Goal: Information Seeking & Learning: Learn about a topic

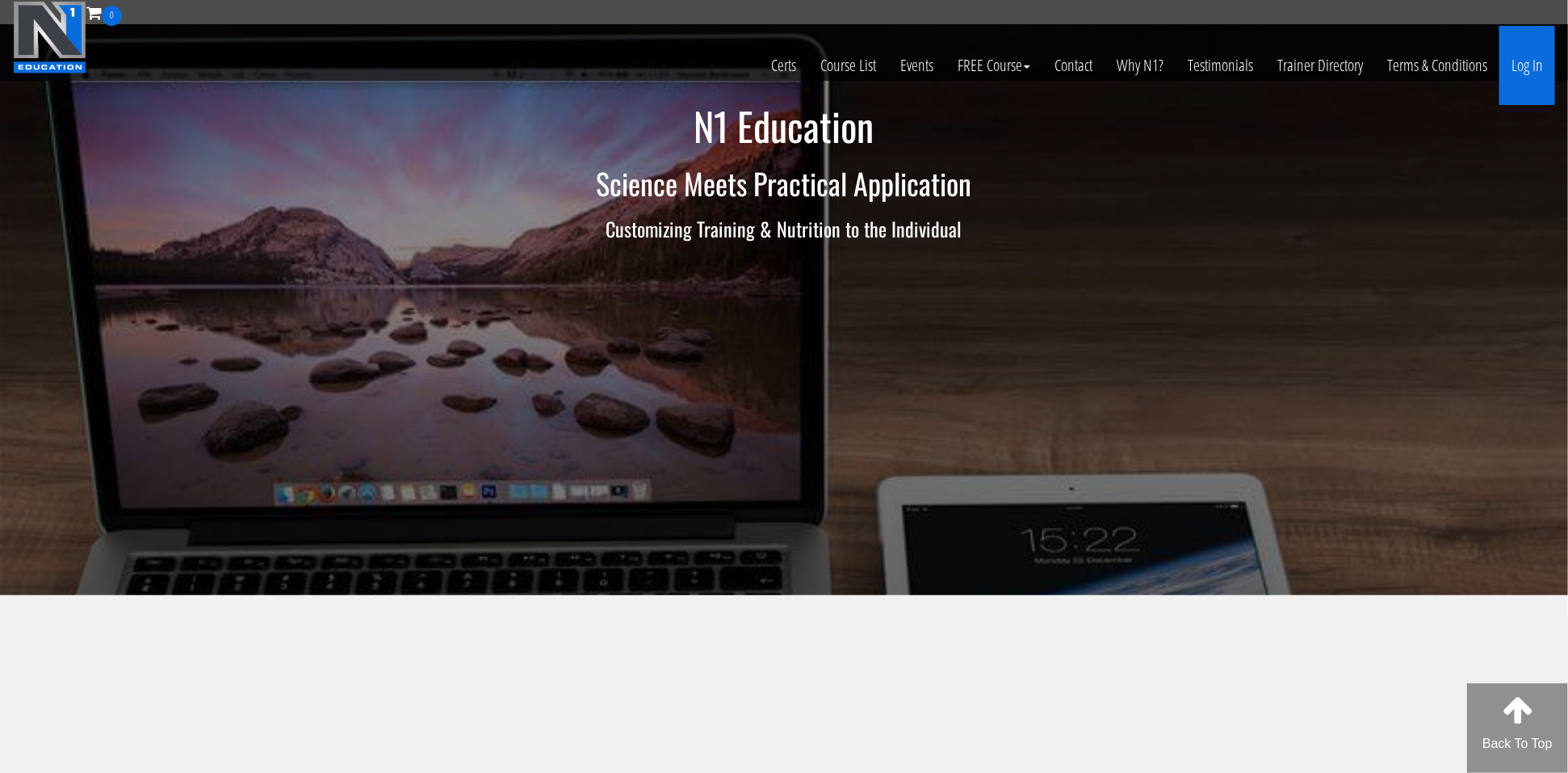
click at [1516, 64] on link "Log In" at bounding box center [1527, 66] width 56 height 79
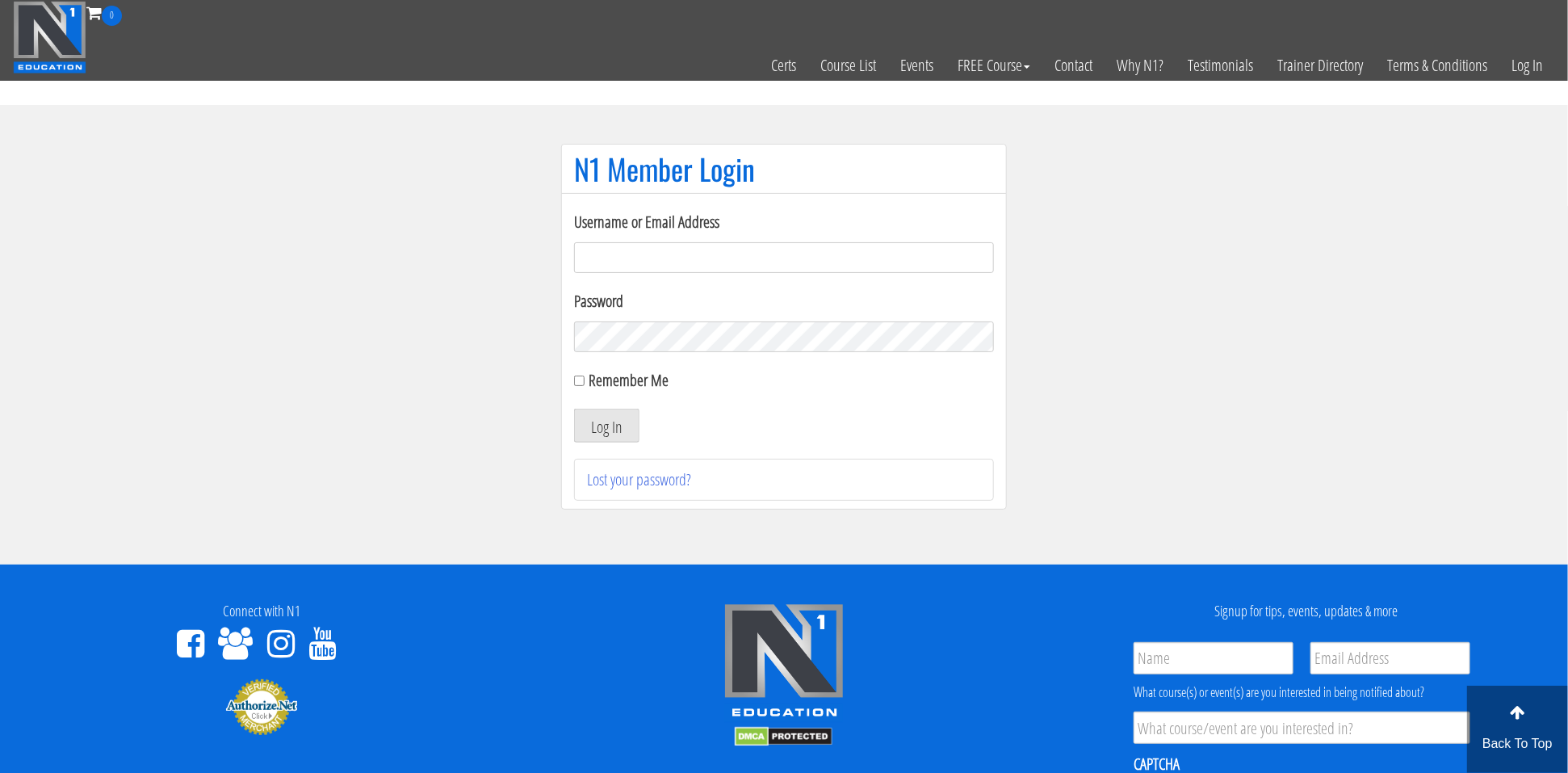
type input "kowalskimarilyn@gmail.com"
click at [580, 454] on div "Username or Email Address kowalskimarilyn@gmail.com Password Remember Me Log In…" at bounding box center [784, 356] width 419 height 291
click at [593, 439] on button "Log In" at bounding box center [607, 425] width 66 height 34
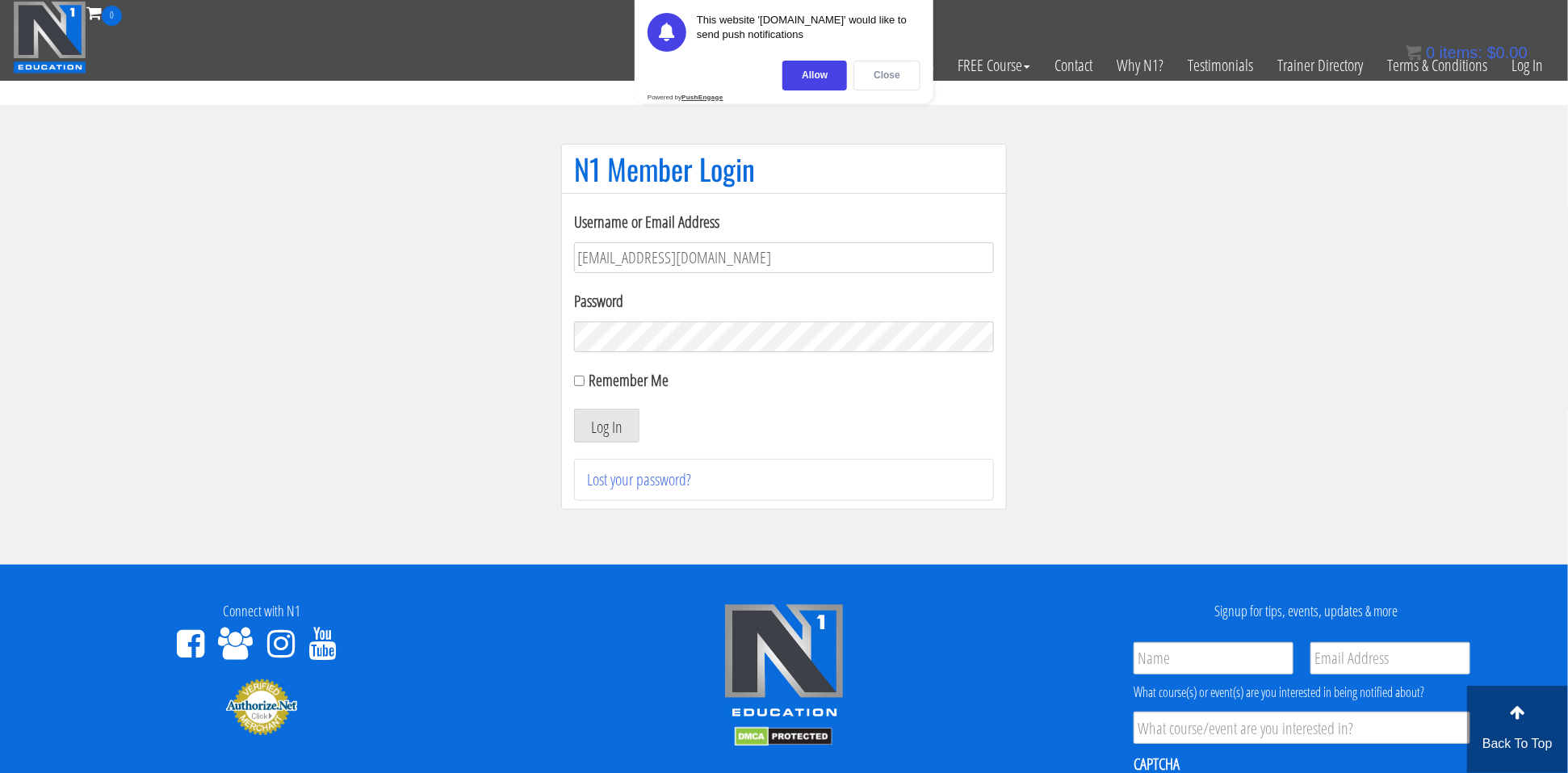
click at [885, 83] on div "Close" at bounding box center [886, 76] width 67 height 30
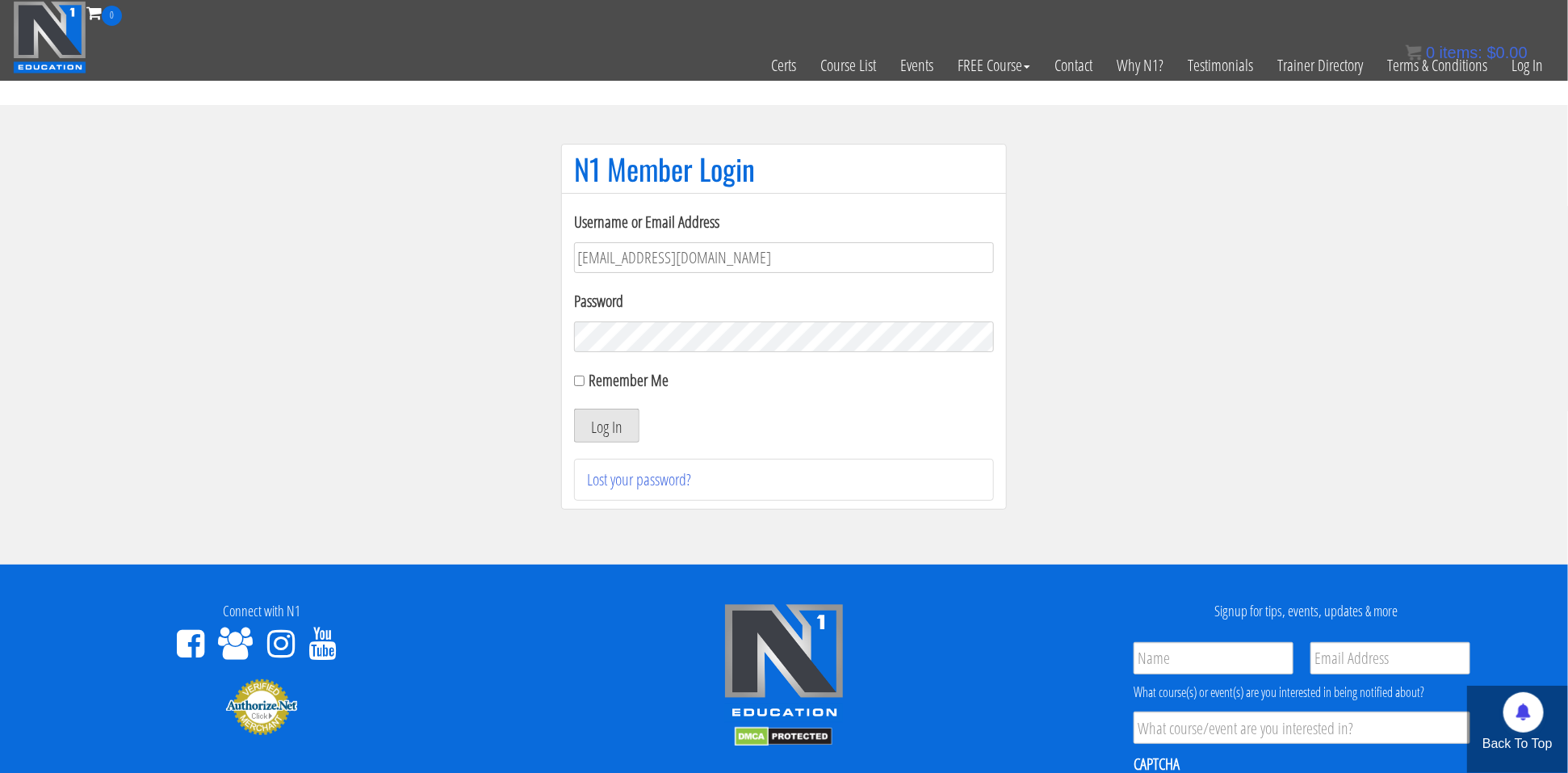
click at [609, 431] on button "Log In" at bounding box center [607, 425] width 66 height 34
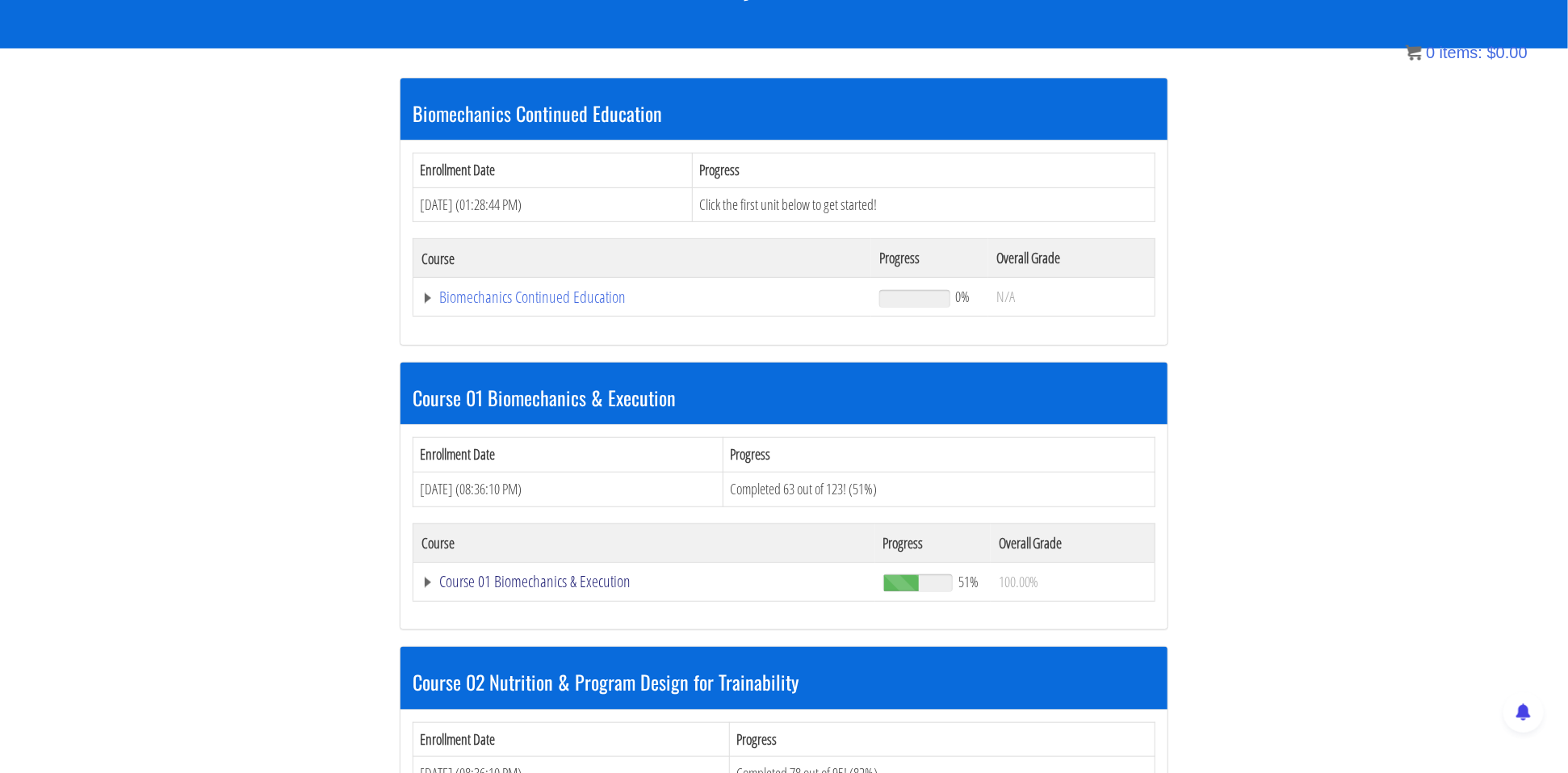
scroll to position [264, 0]
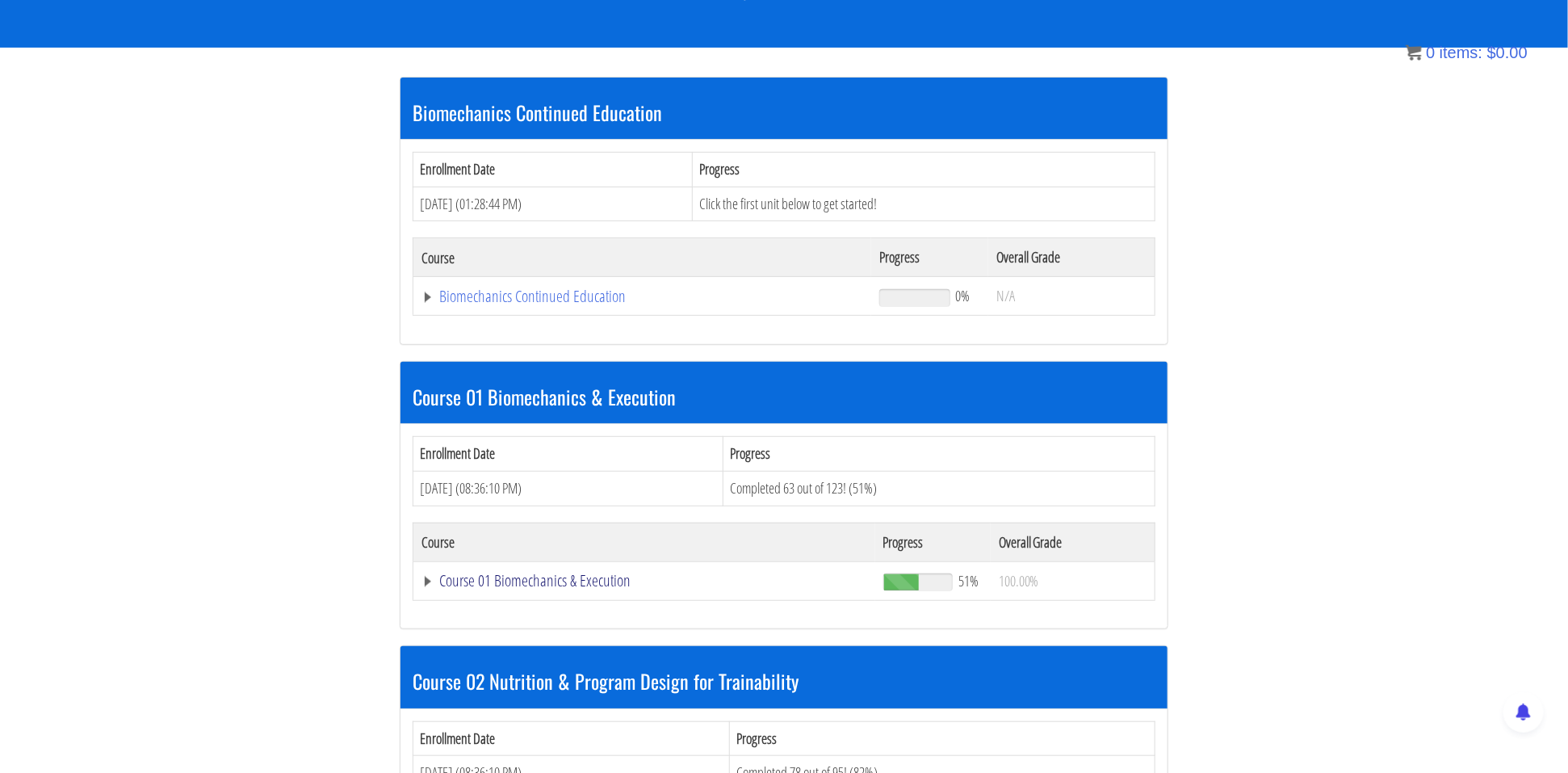
click at [598, 581] on link "Course 01 Biomechanics & Execution" at bounding box center [644, 580] width 446 height 16
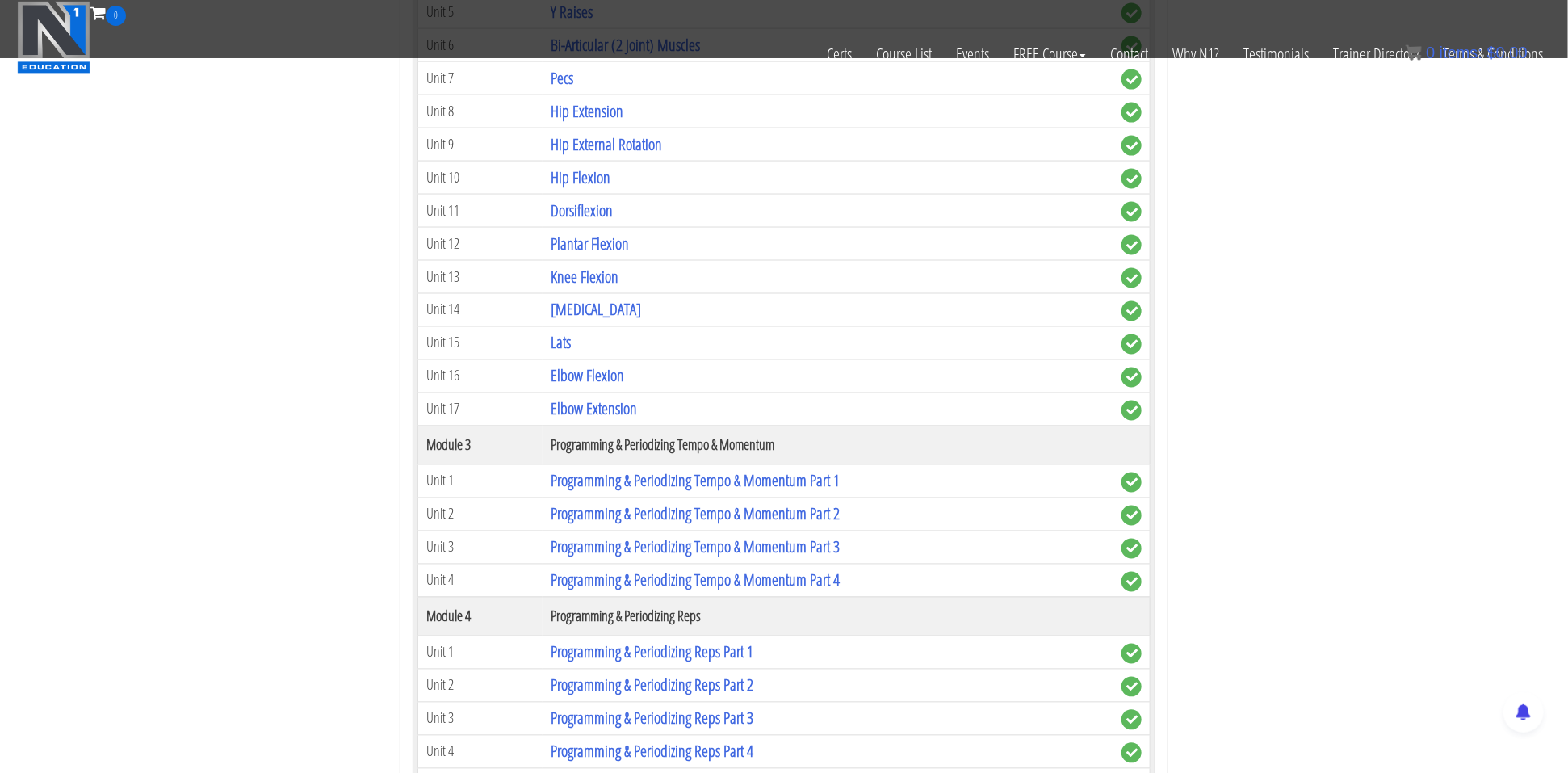
scroll to position [1274, 0]
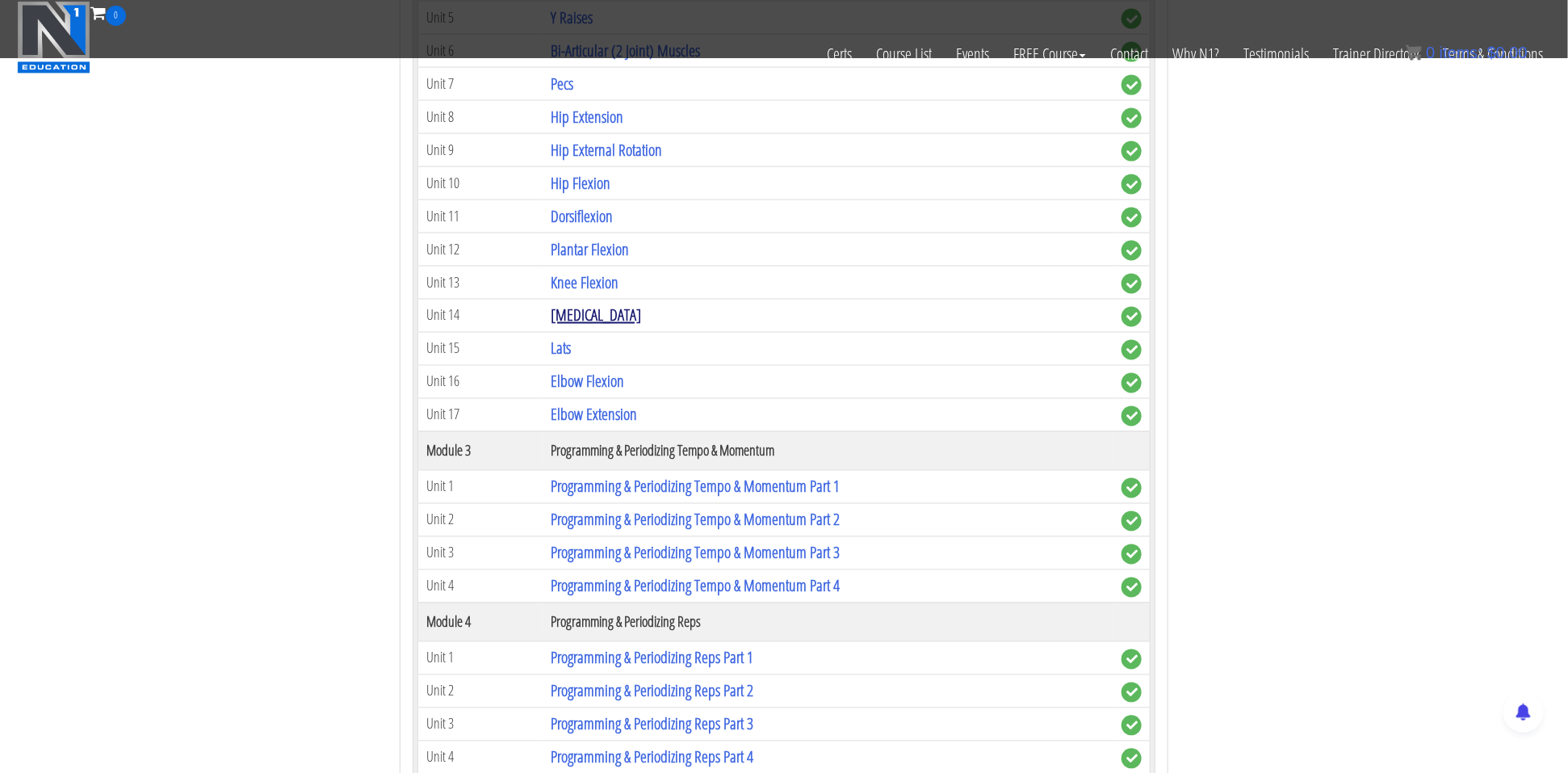
click at [593, 326] on link "[MEDICAL_DATA]" at bounding box center [595, 315] width 90 height 22
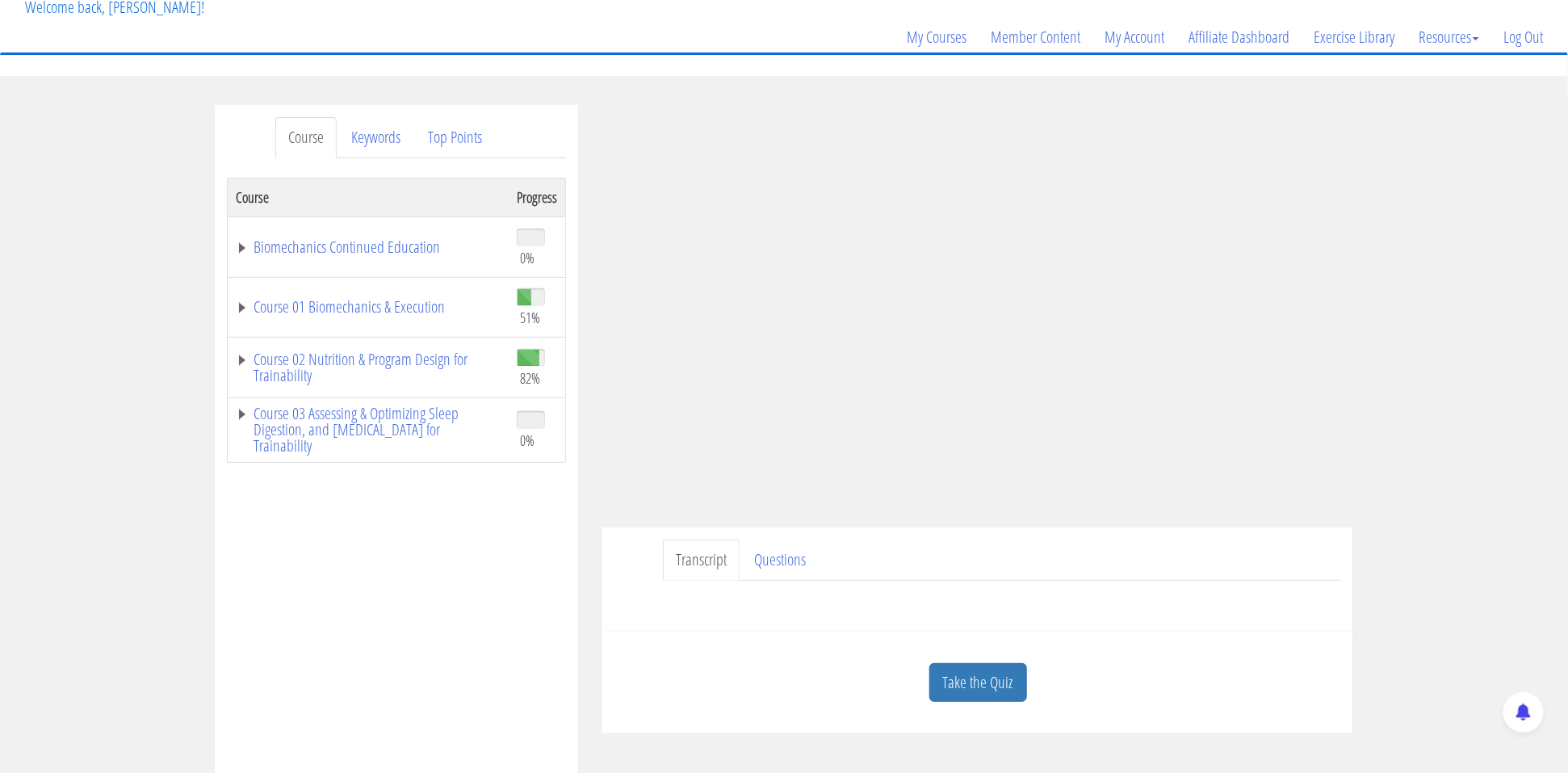
scroll to position [309, 0]
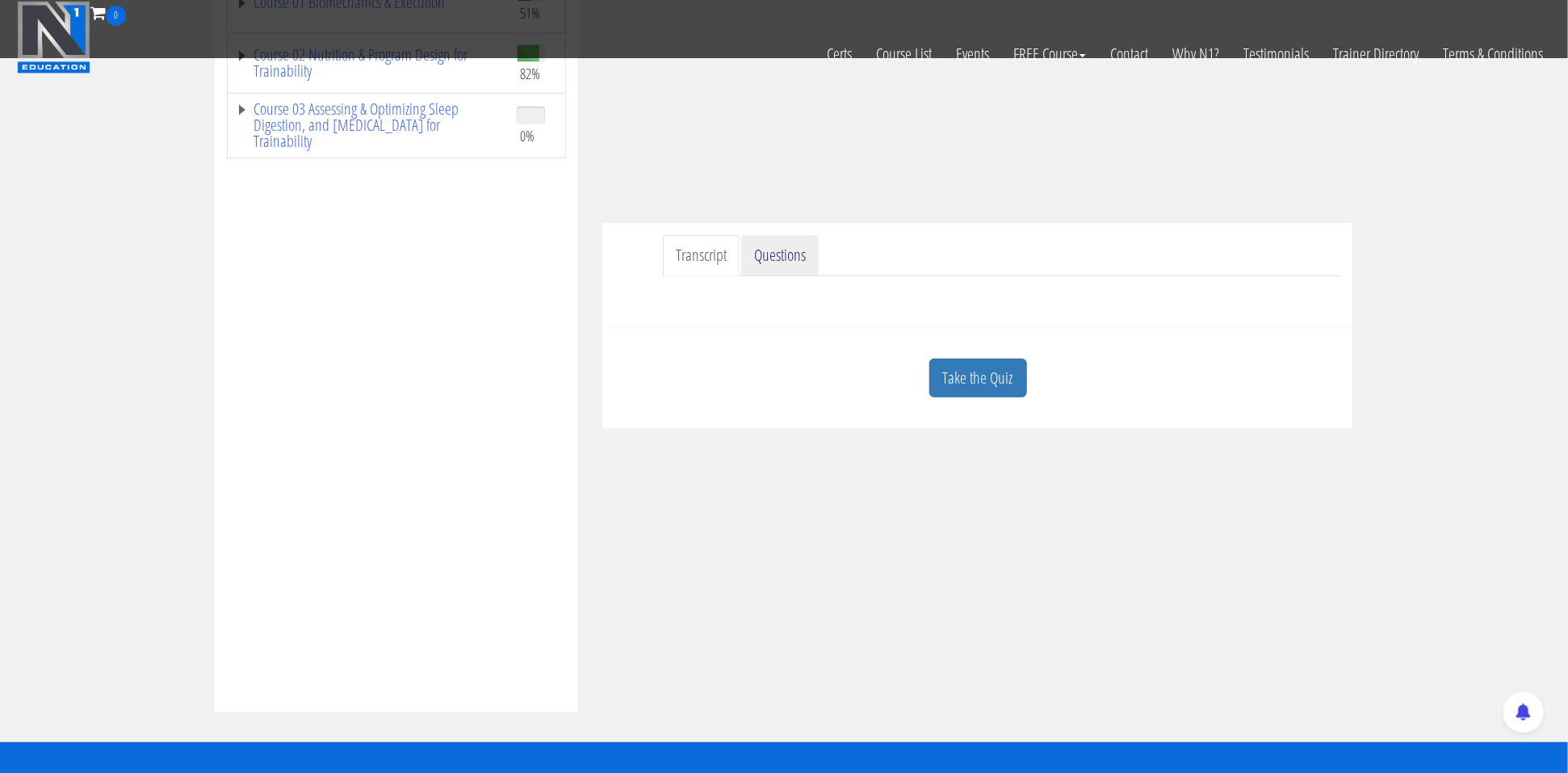
click at [783, 261] on link "Questions" at bounding box center [780, 256] width 77 height 42
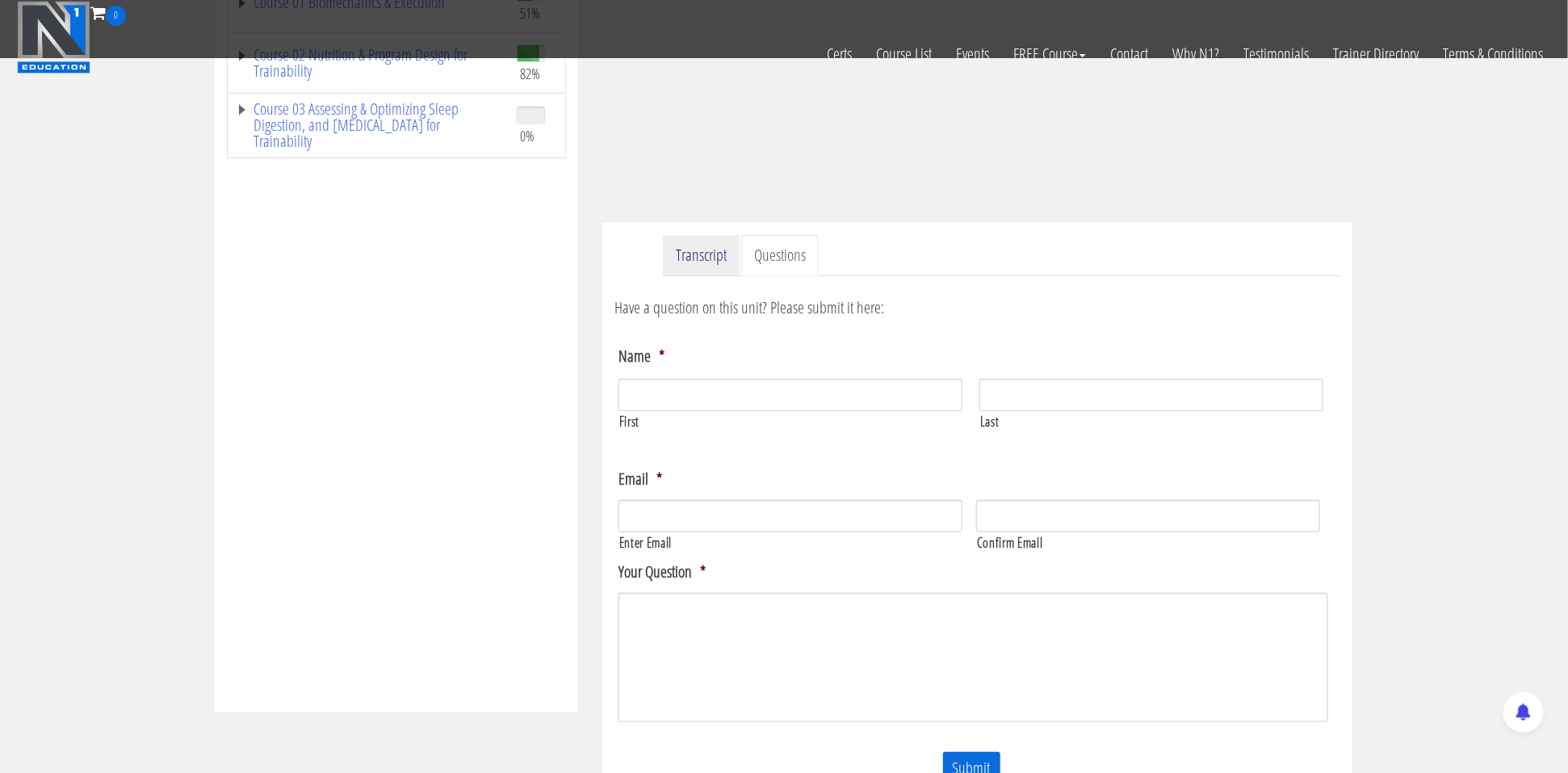
click at [724, 256] on link "Transcript" at bounding box center [700, 256] width 77 height 42
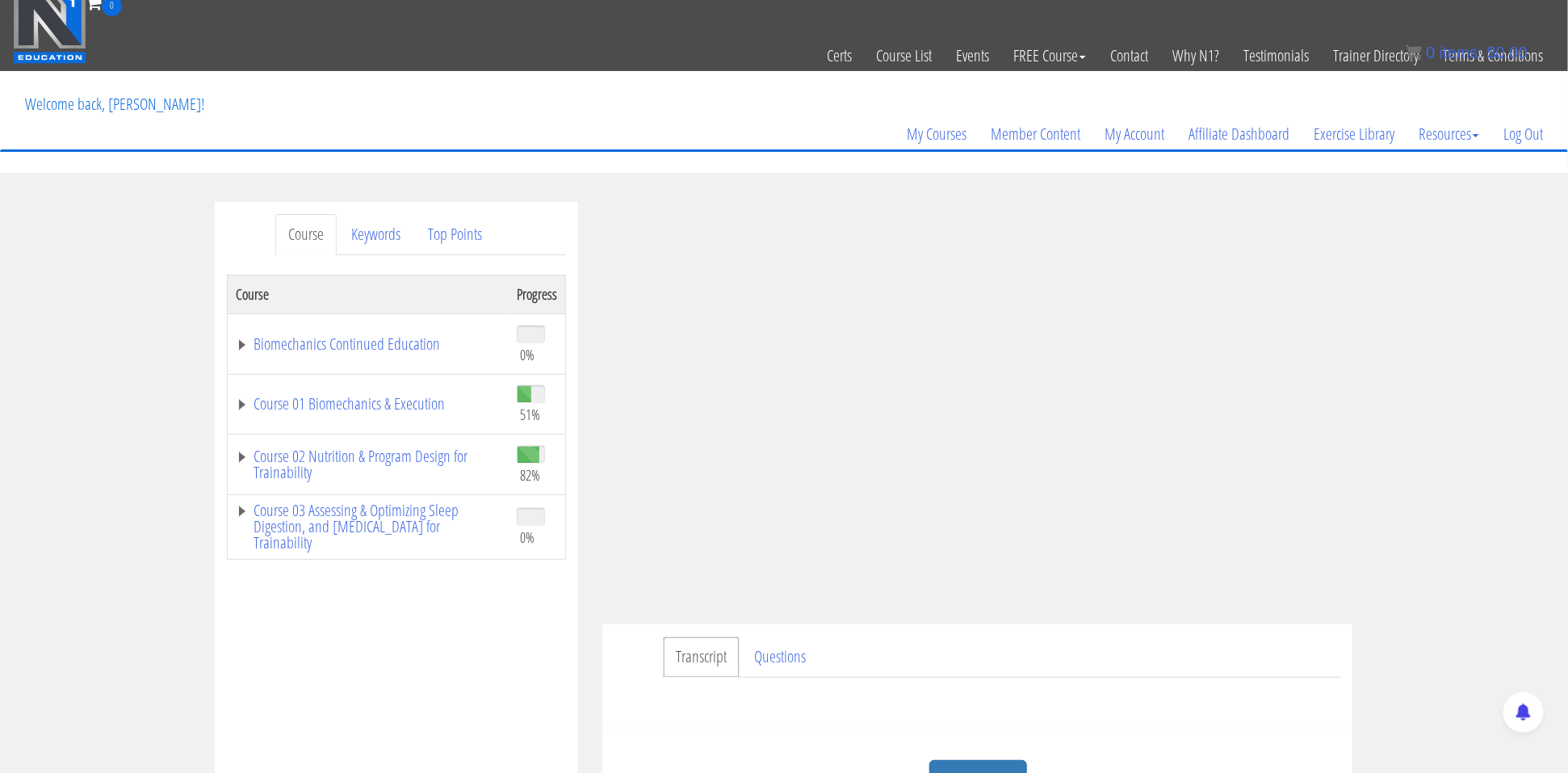
scroll to position [3, 0]
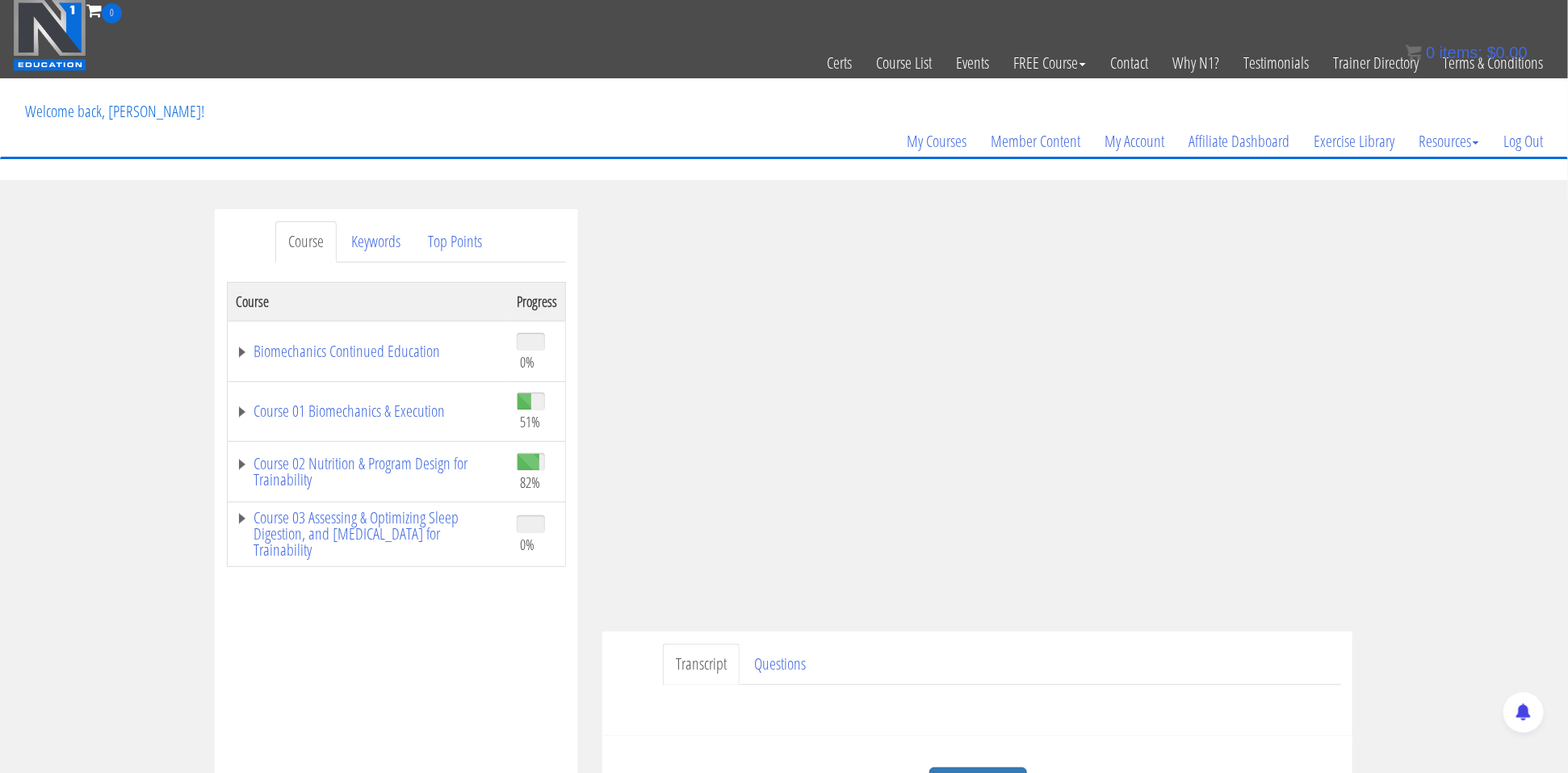
click at [1471, 574] on div "Course Keywords Top Points Course Progress Biomechanics Continued Education 0% …" at bounding box center [784, 665] width 1568 height 912
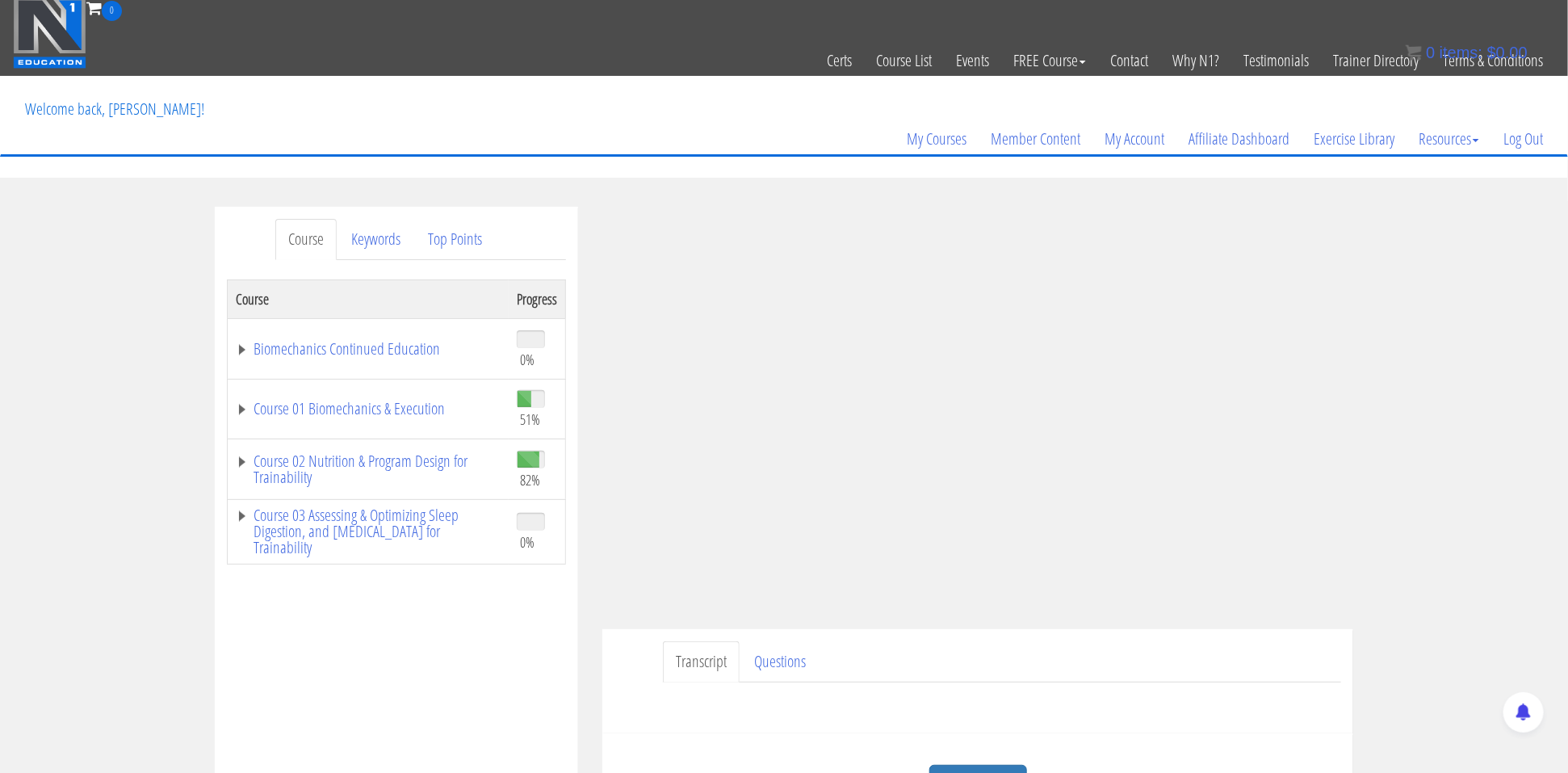
click at [1491, 328] on div "Course Keywords Top Points Course Progress Biomechanics Continued Education 0% …" at bounding box center [784, 663] width 1568 height 912
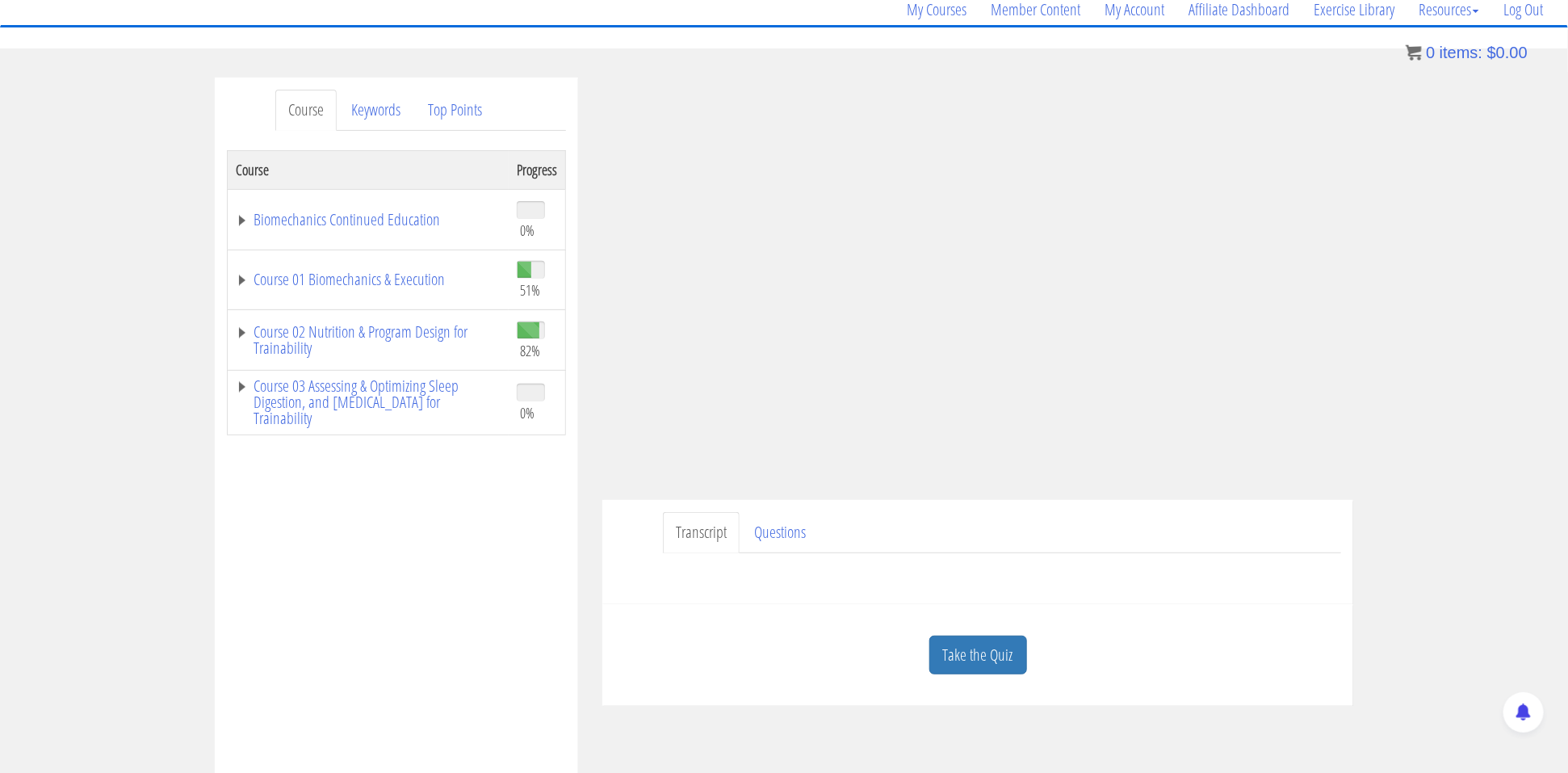
scroll to position [131, 0]
click at [1444, 337] on div "Course Keywords Top Points Course Progress Biomechanics Continued Education 0% …" at bounding box center [784, 537] width 1568 height 912
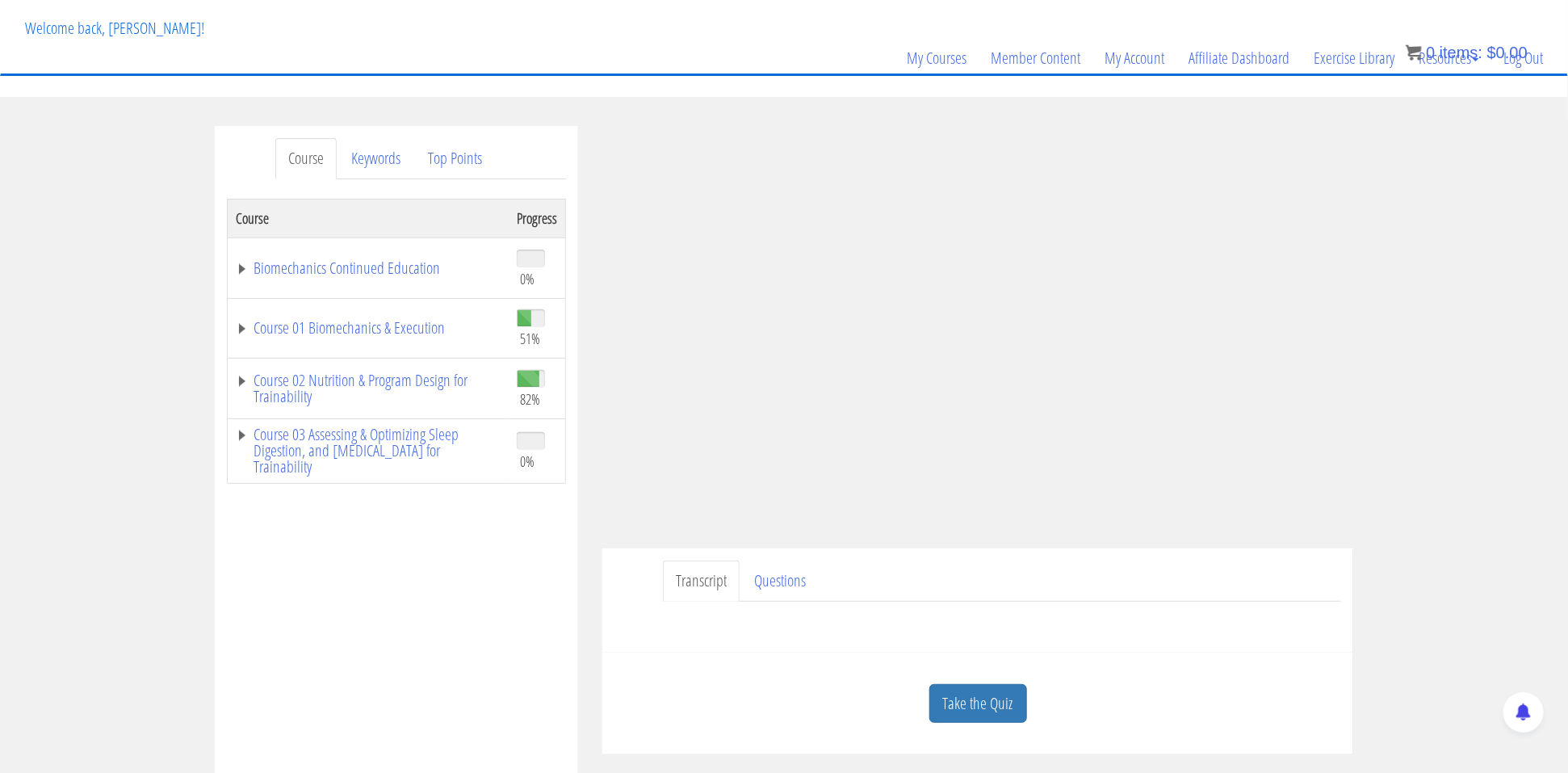
scroll to position [0, 0]
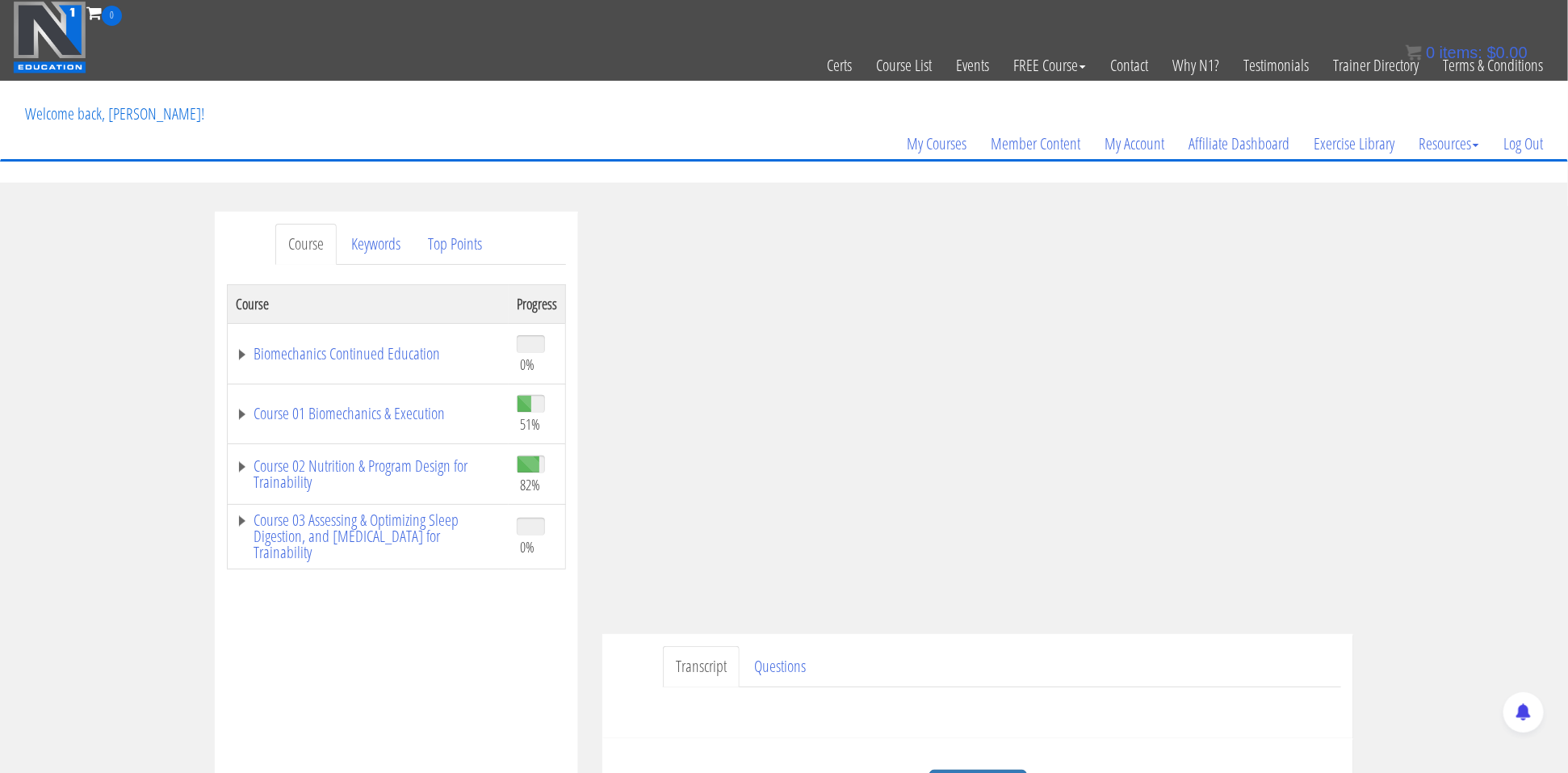
click at [1461, 454] on div "Course Keywords Top Points Course Progress Biomechanics Continued Education 0% …" at bounding box center [784, 667] width 1568 height 912
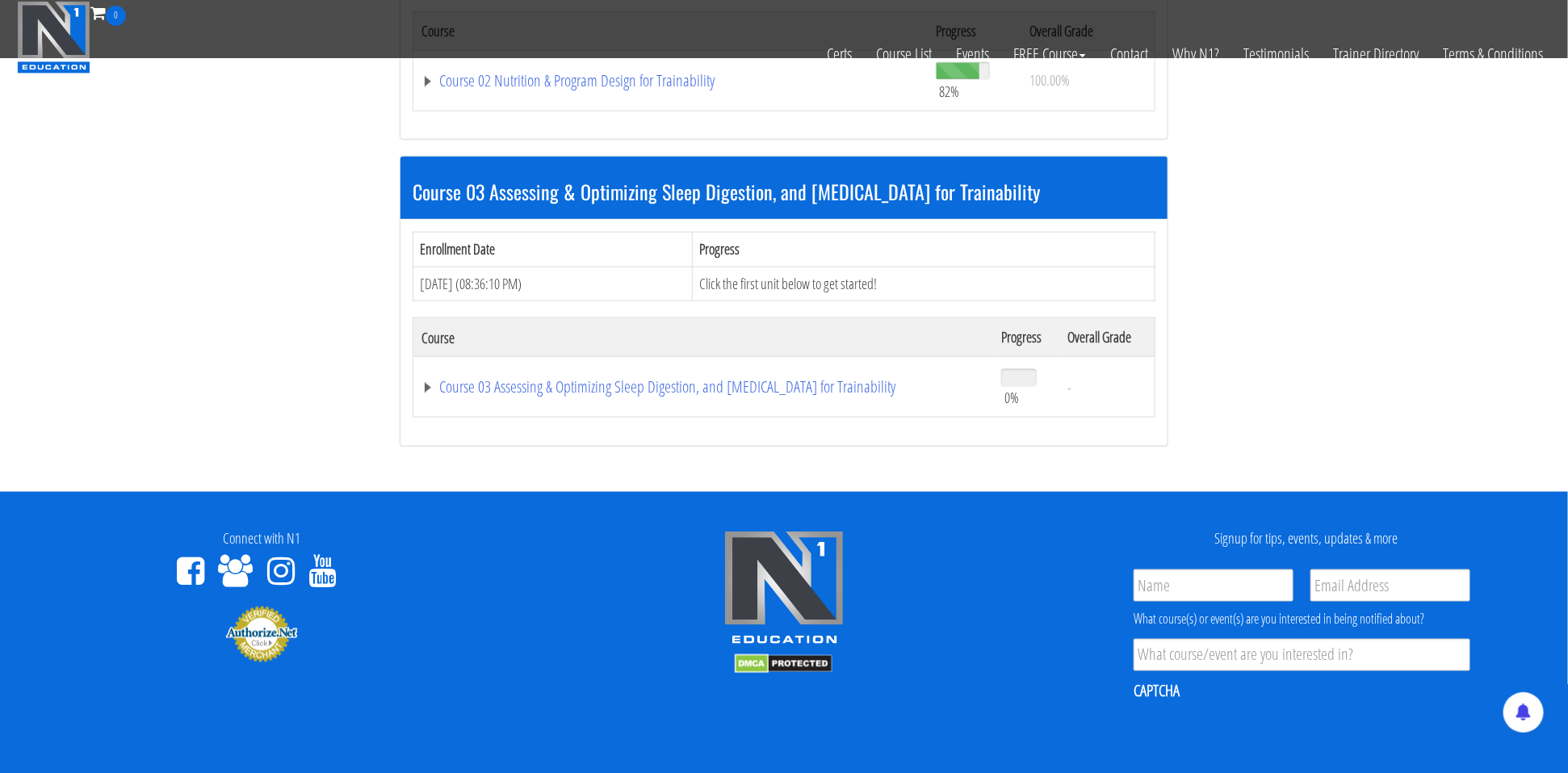
scroll to position [448, 0]
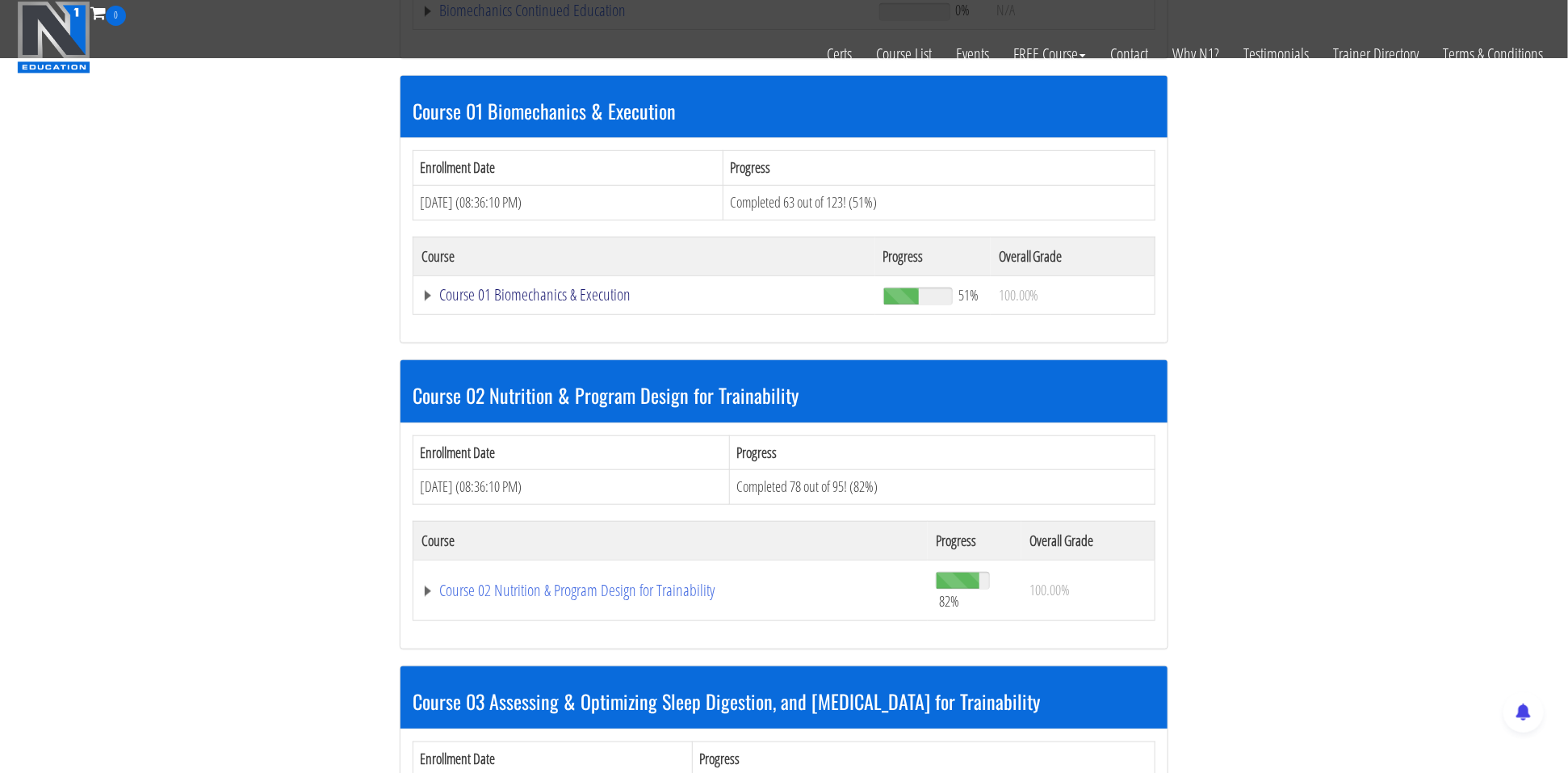
click at [590, 303] on link "Course 01 Biomechanics & Execution" at bounding box center [644, 294] width 446 height 16
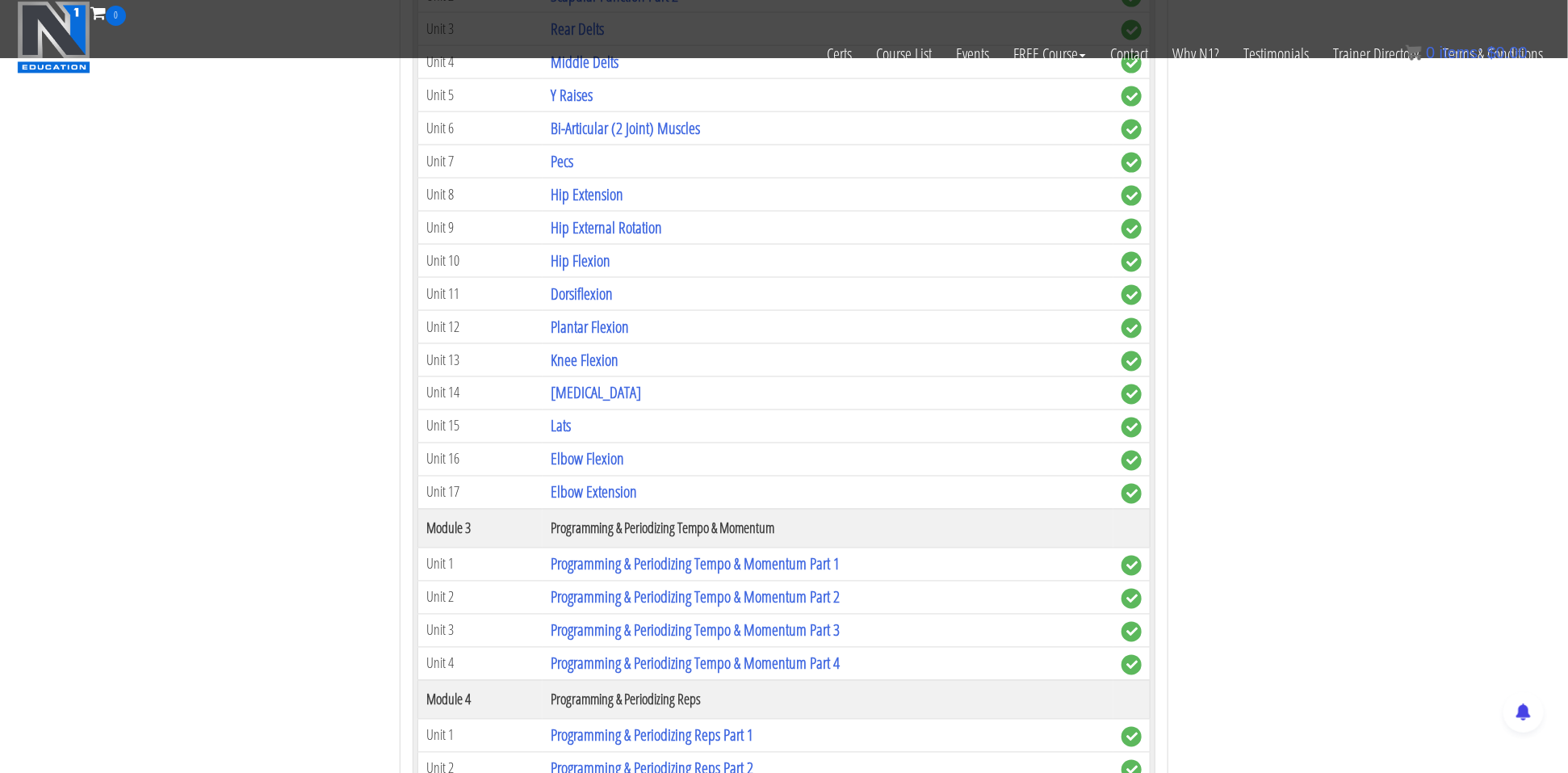
scroll to position [1172, 0]
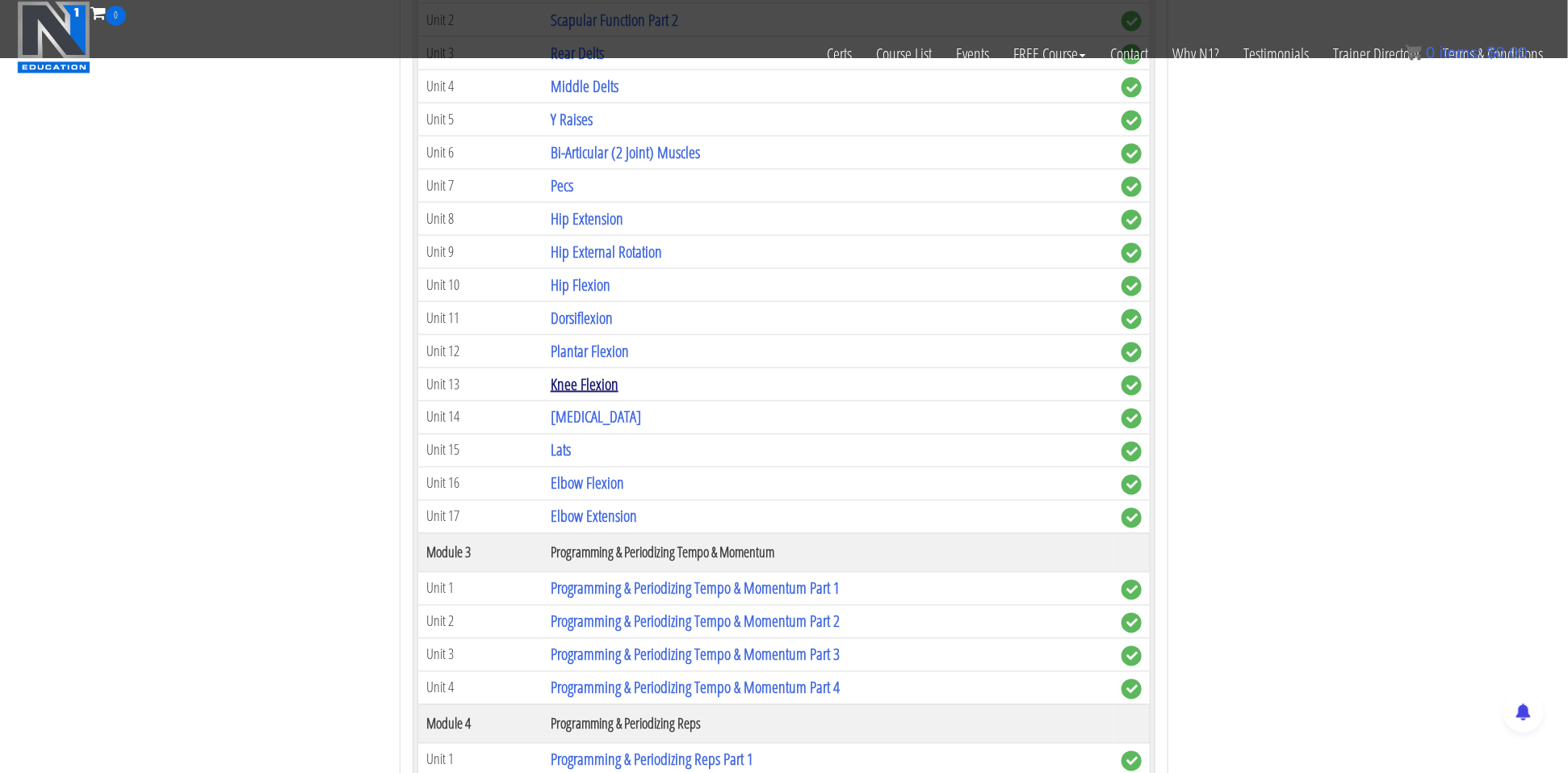
click at [584, 388] on link "Knee Flexion" at bounding box center [584, 384] width 68 height 22
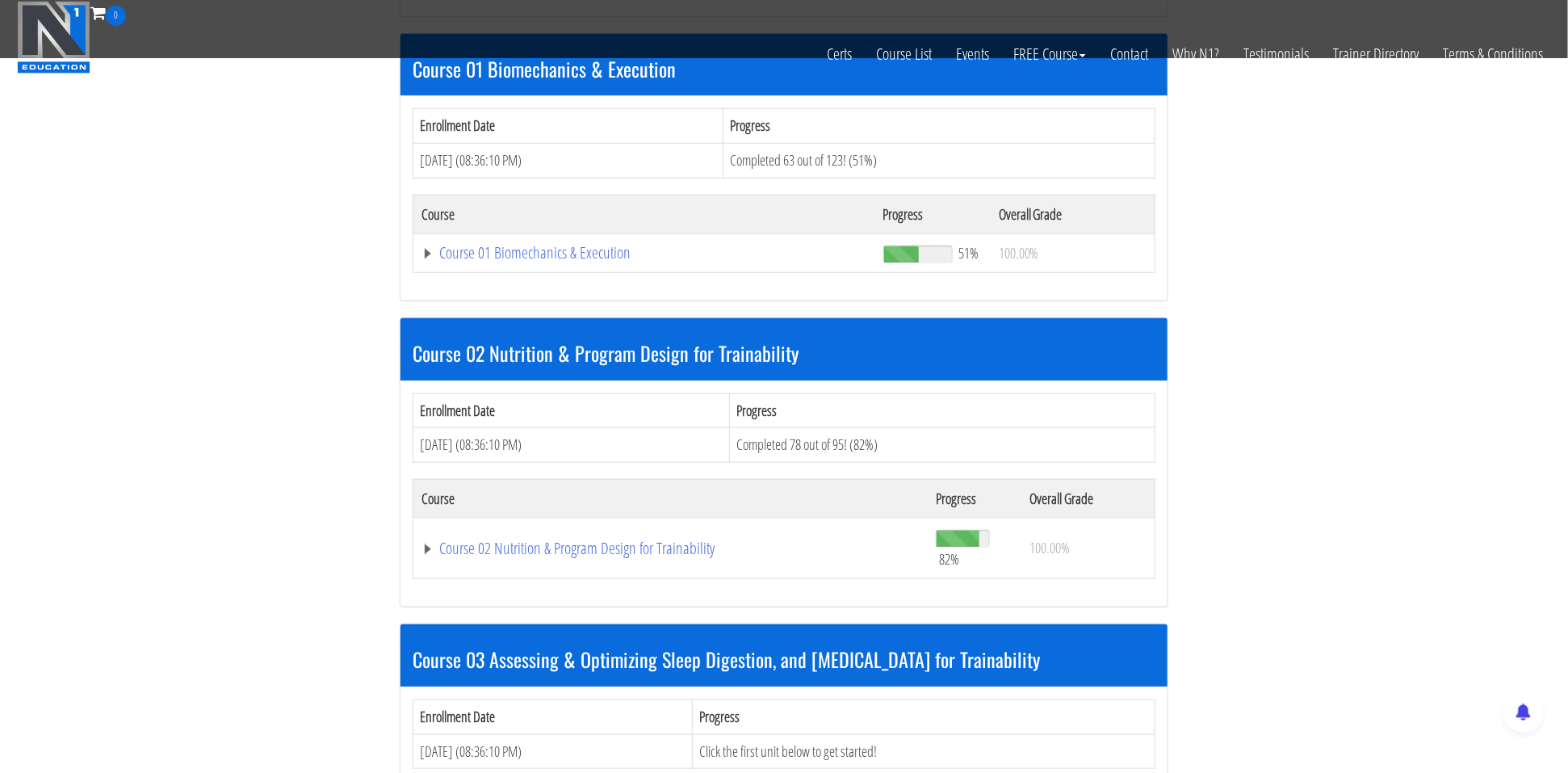
scroll to position [453, 0]
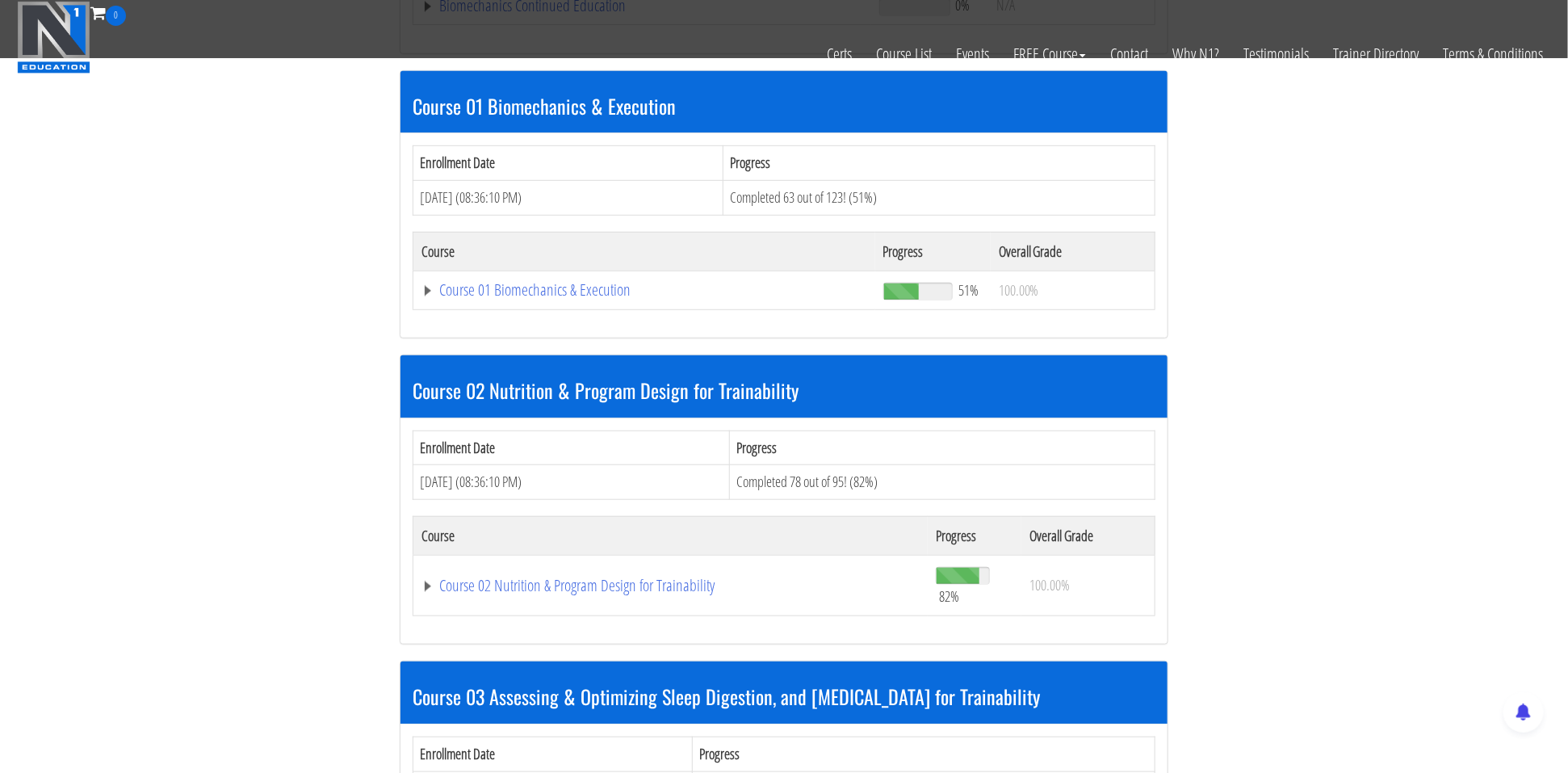
click at [511, 309] on td "Course 01 Biomechanics & Execution" at bounding box center [644, 290] width 462 height 39
click at [513, 298] on link "Course 01 Biomechanics & Execution" at bounding box center [644, 290] width 446 height 16
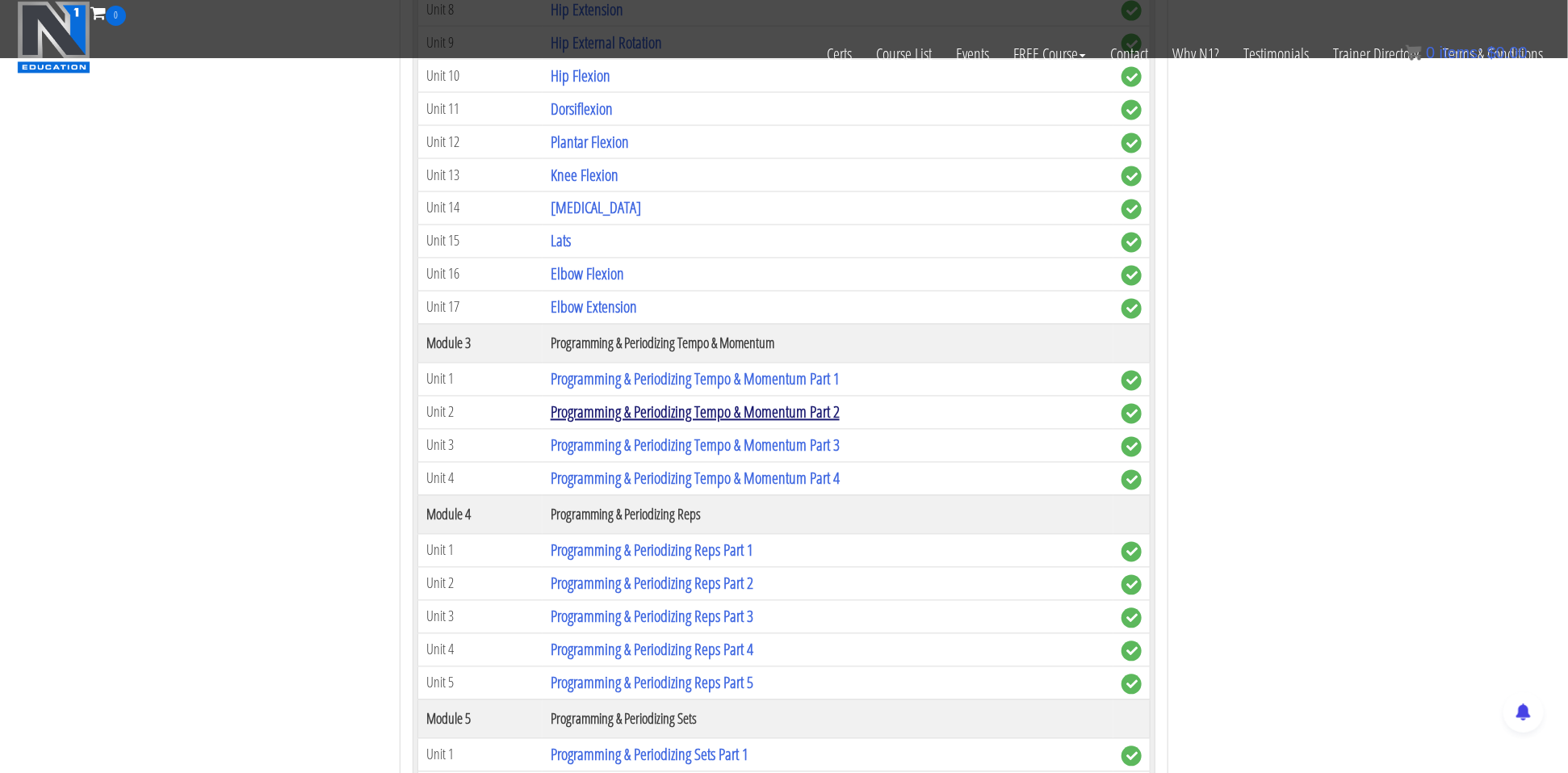
scroll to position [2035, 0]
